Goal: Task Accomplishment & Management: Complete application form

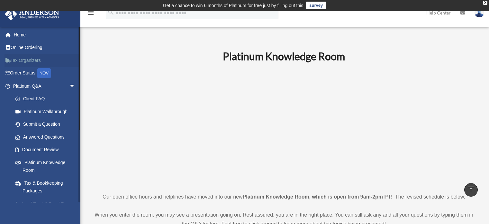
scroll to position [252, 0]
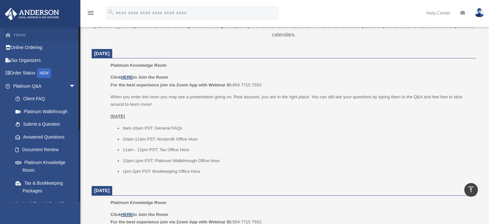
click at [20, 33] on link "Home" at bounding box center [45, 34] width 81 height 13
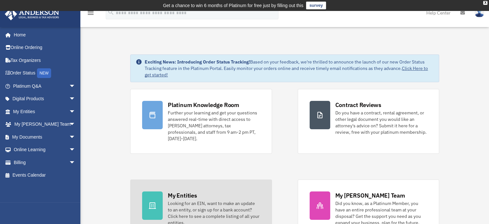
scroll to position [70, 0]
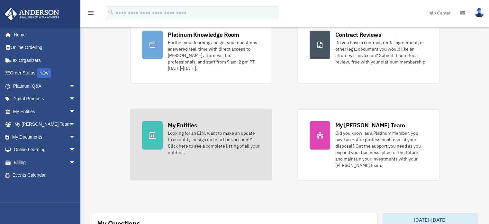
click at [186, 130] on div "Looking for an EIN, want to make an update to an entity, or sign up for a bank …" at bounding box center [214, 143] width 92 height 26
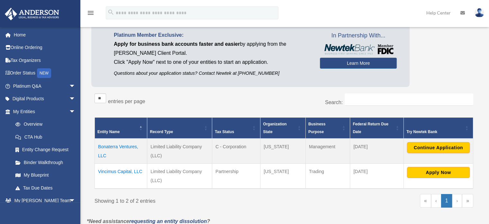
scroll to position [55, 0]
click at [422, 147] on button "Continue Application" at bounding box center [438, 147] width 63 height 11
